Goal: Task Accomplishment & Management: Complete application form

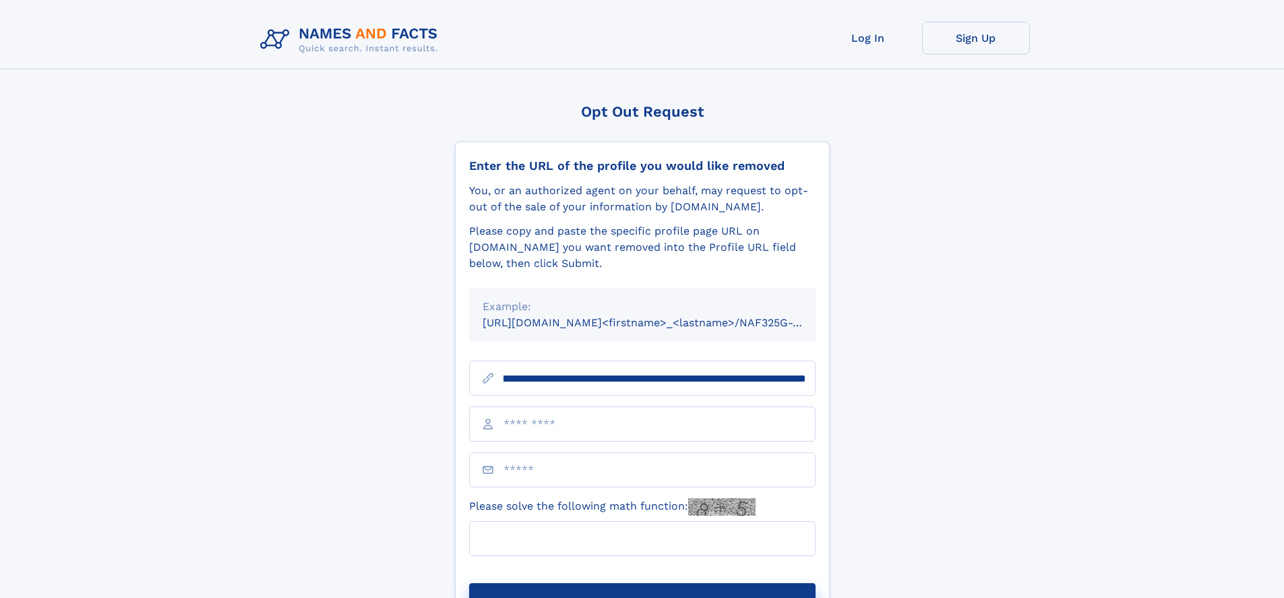
scroll to position [0, 143]
type input "**********"
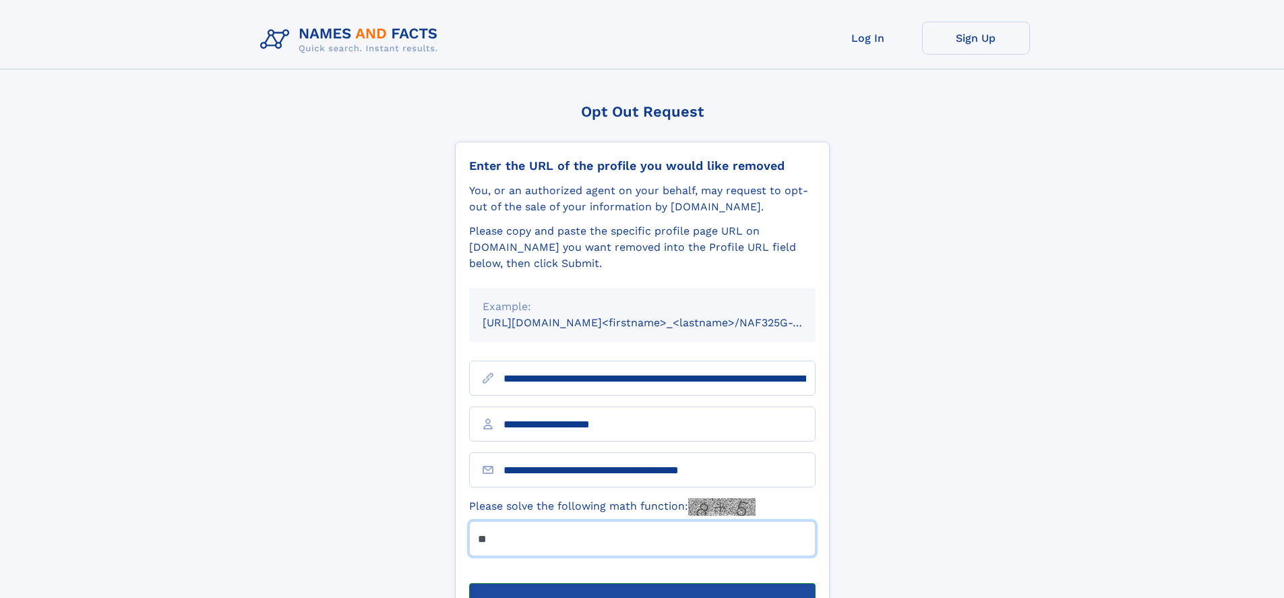
type input "**"
click at [642, 583] on button "Submit Opt Out Request" at bounding box center [642, 604] width 346 height 43
